Goal: Task Accomplishment & Management: Complete application form

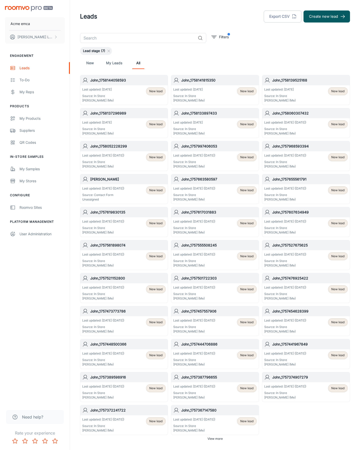
click at [327, 17] on button "Create new lead" at bounding box center [327, 17] width 47 height 12
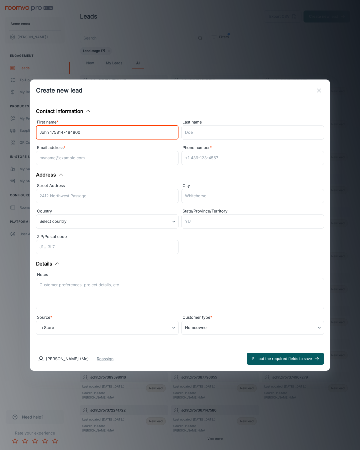
type input "John_1758147484800"
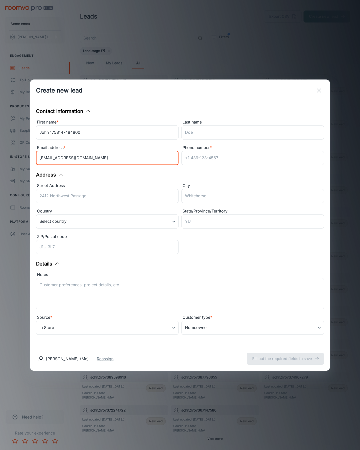
type input "[EMAIL_ADDRESS][DOMAIN_NAME]"
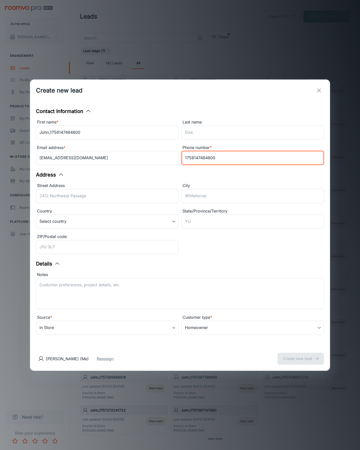
type input "1758147484800"
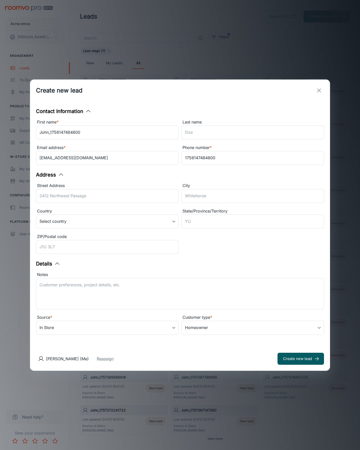
click at [301, 359] on button "Create new lead" at bounding box center [301, 359] width 47 height 12
